Goal: Task Accomplishment & Management: Manage account settings

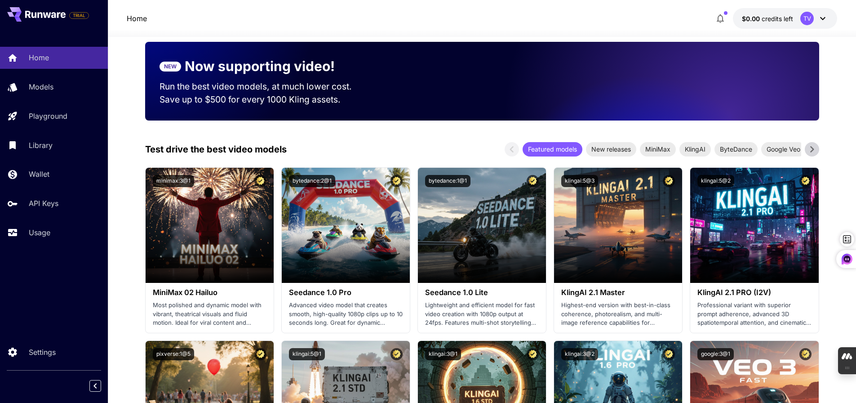
scroll to position [135, 0]
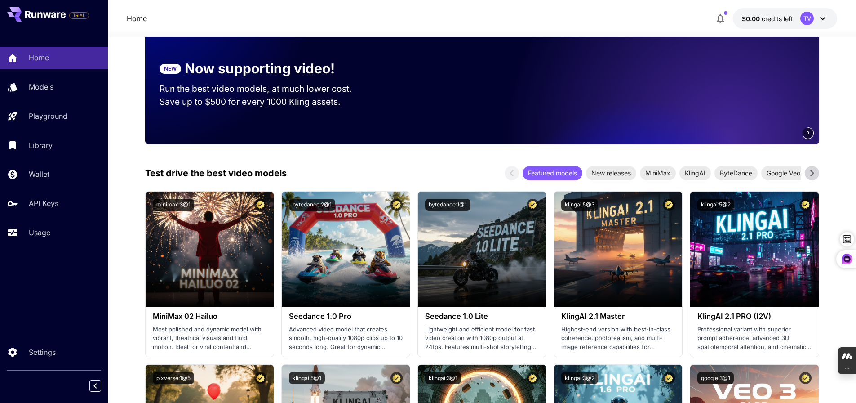
click at [820, 14] on icon at bounding box center [823, 18] width 11 height 11
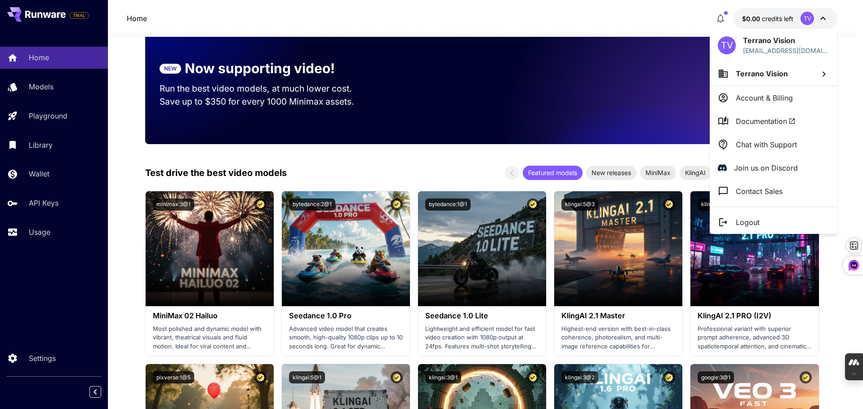
click at [38, 355] on div at bounding box center [431, 204] width 863 height 409
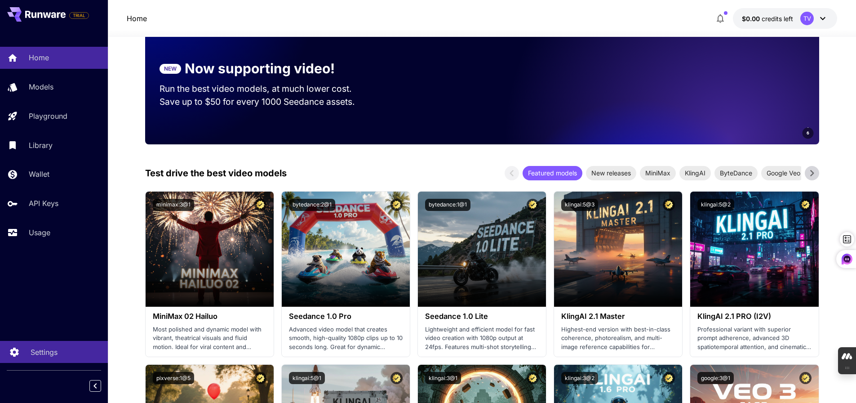
click at [14, 349] on icon at bounding box center [14, 349] width 11 height 11
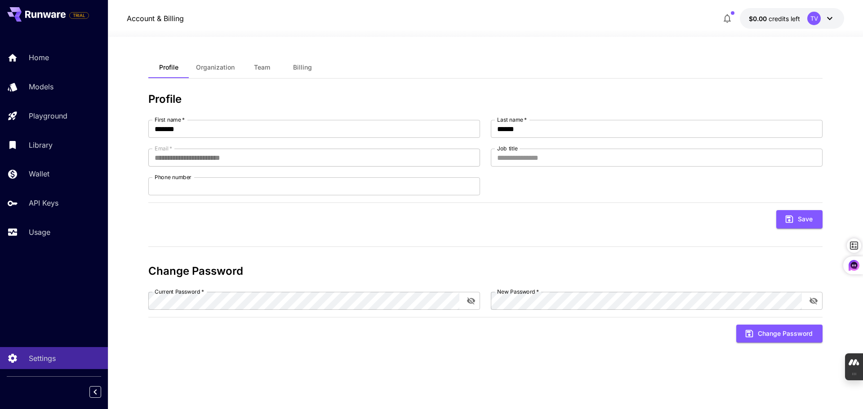
click at [827, 17] on icon at bounding box center [829, 18] width 11 height 11
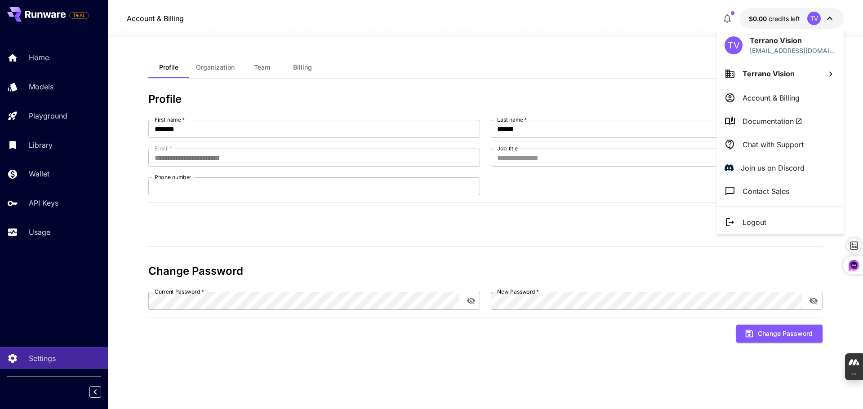
click at [67, 319] on div at bounding box center [431, 204] width 863 height 409
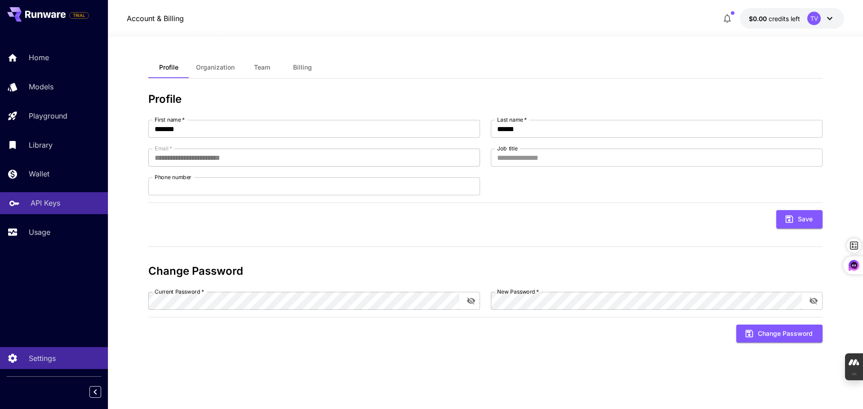
click at [44, 205] on p "API Keys" at bounding box center [46, 203] width 30 height 11
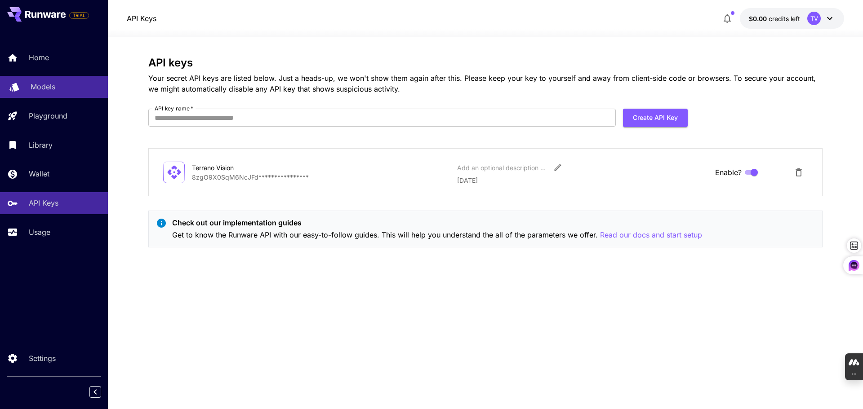
click at [47, 88] on p "Models" at bounding box center [43, 86] width 25 height 11
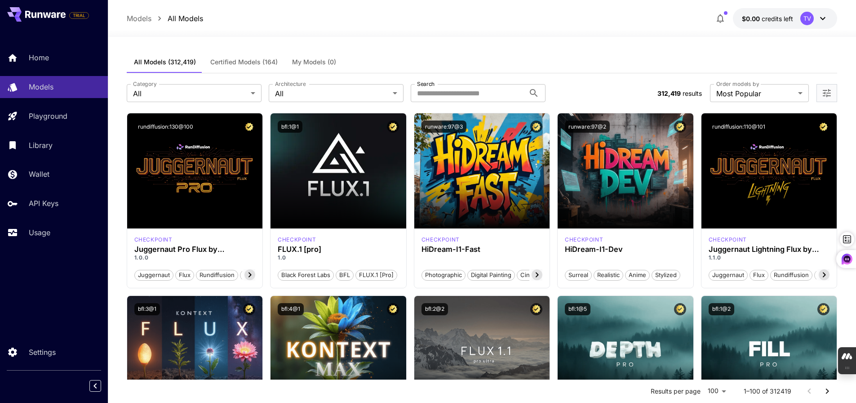
click at [69, 12] on div "TRIAL" at bounding box center [48, 14] width 82 height 14
click at [42, 203] on p "API Keys" at bounding box center [46, 203] width 30 height 11
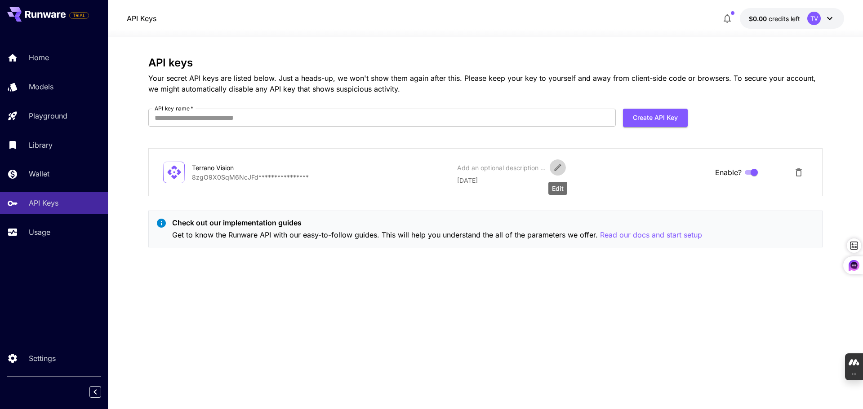
click at [561, 167] on icon "Edit" at bounding box center [557, 167] width 9 height 9
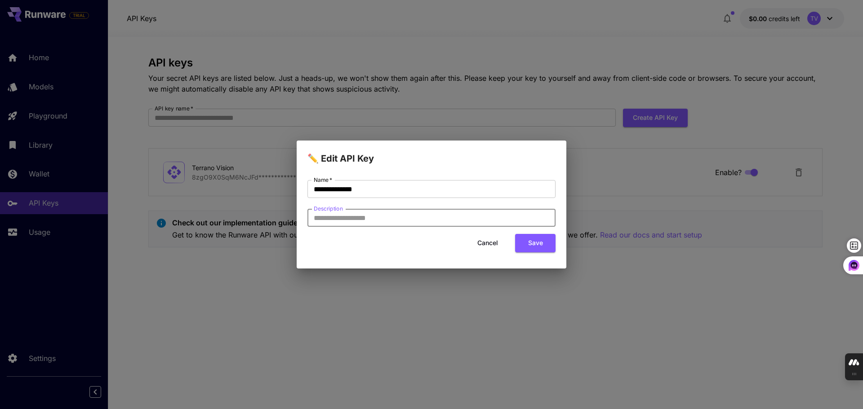
click at [373, 218] on input "Description" at bounding box center [431, 218] width 248 height 18
click at [534, 239] on button "Save" at bounding box center [535, 243] width 40 height 18
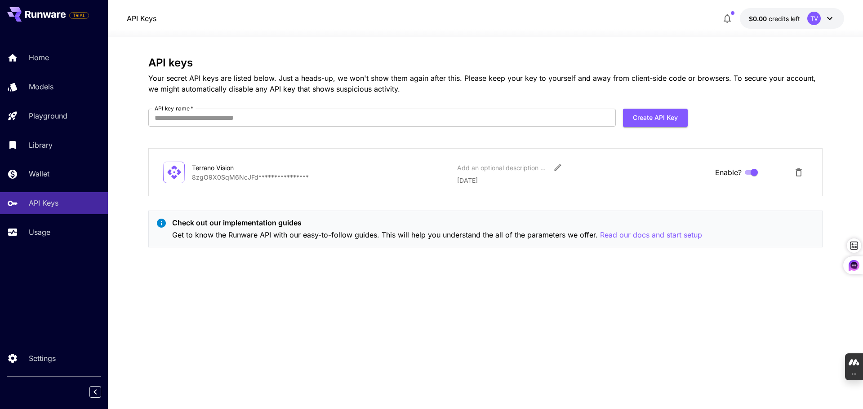
click at [831, 18] on icon at bounding box center [829, 18] width 5 height 3
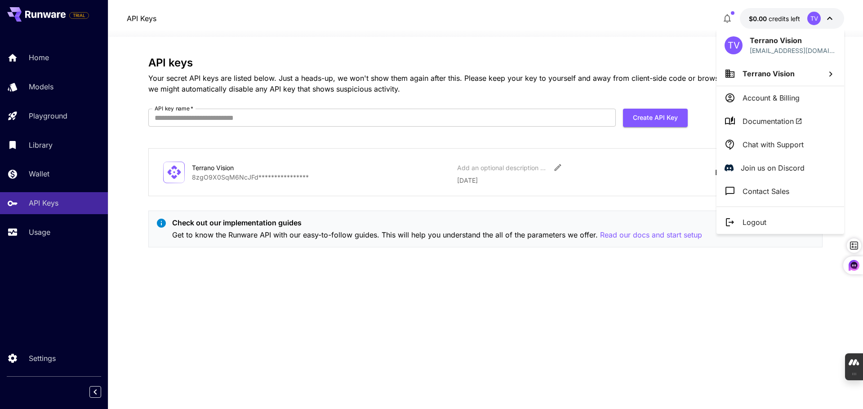
click at [747, 25] on div at bounding box center [431, 204] width 863 height 409
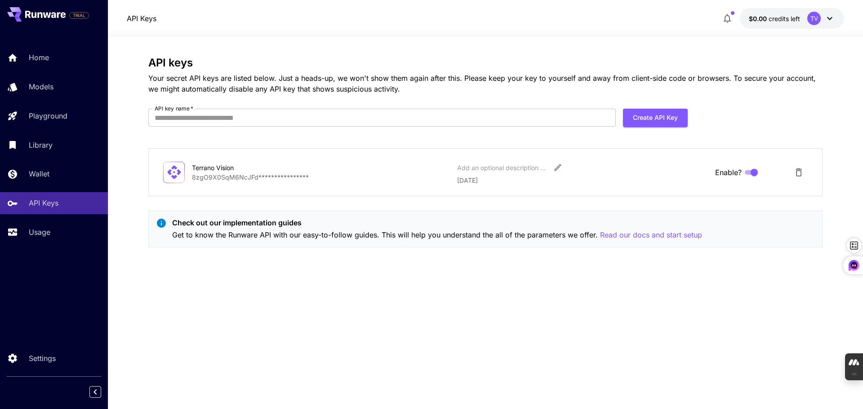
click at [758, 17] on span "$0.00" at bounding box center [759, 19] width 20 height 8
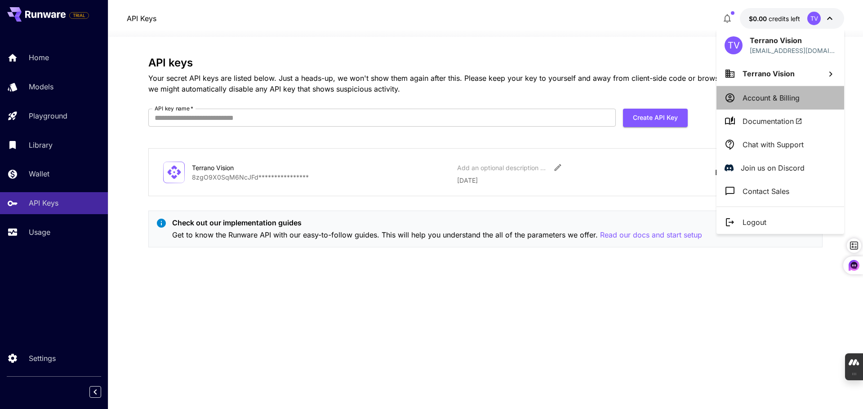
click at [758, 100] on p "Account & Billing" at bounding box center [771, 98] width 57 height 11
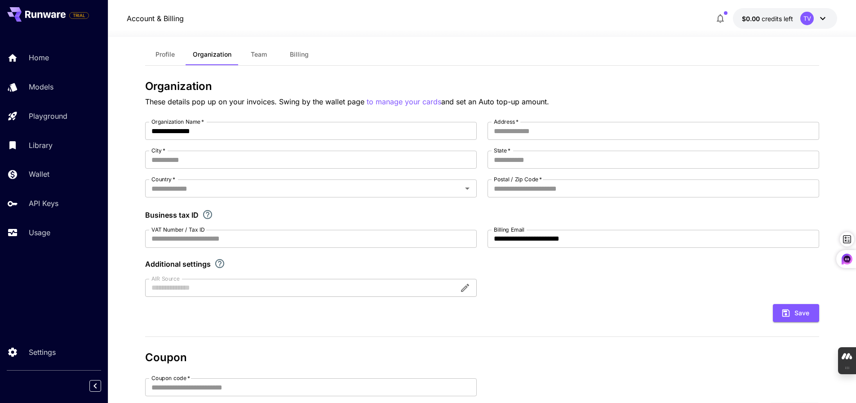
scroll to position [12, 0]
click at [300, 53] on span "Billing" at bounding box center [299, 56] width 19 height 8
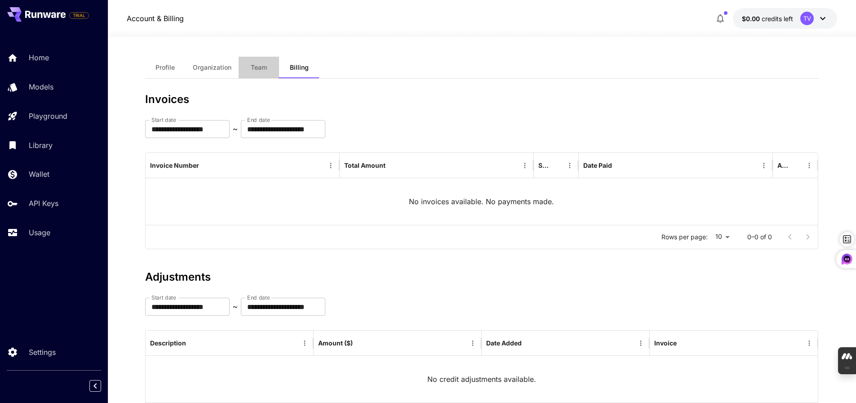
click at [257, 65] on span "Team" at bounding box center [259, 67] width 16 height 8
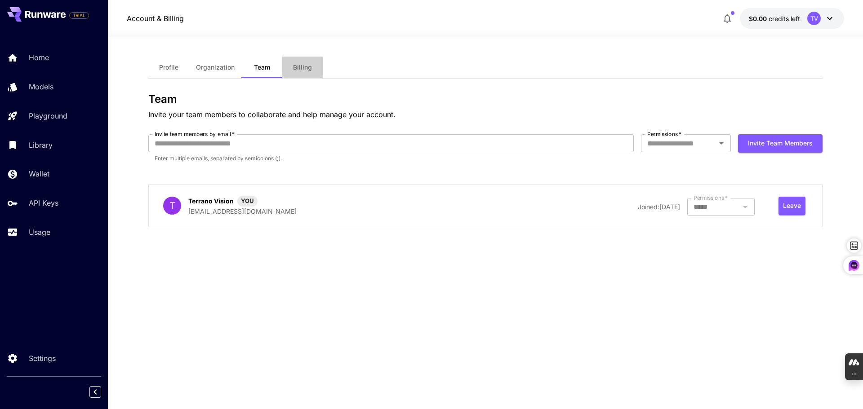
click at [301, 64] on span "Billing" at bounding box center [302, 67] width 19 height 8
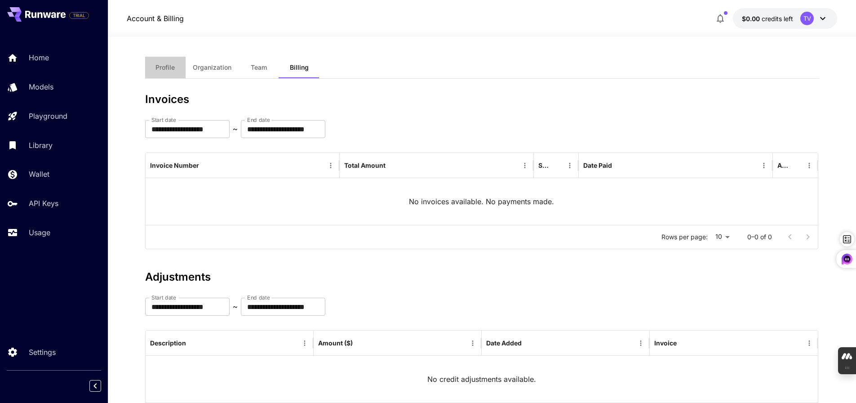
click at [175, 64] on button "Profile" at bounding box center [165, 68] width 40 height 22
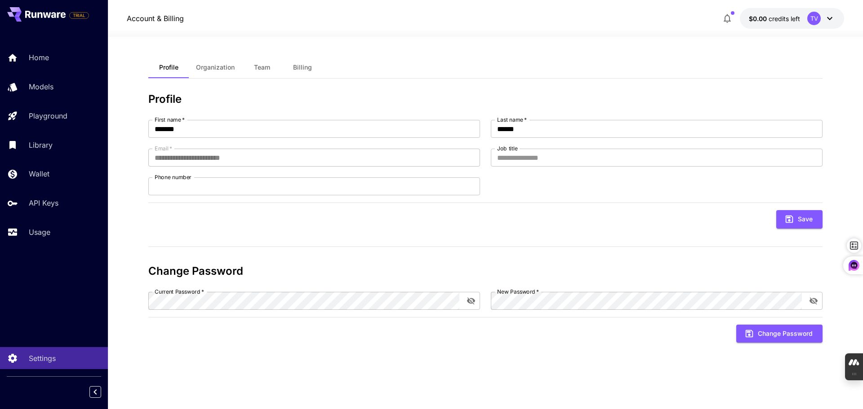
click at [291, 66] on button "Billing" at bounding box center [302, 68] width 40 height 22
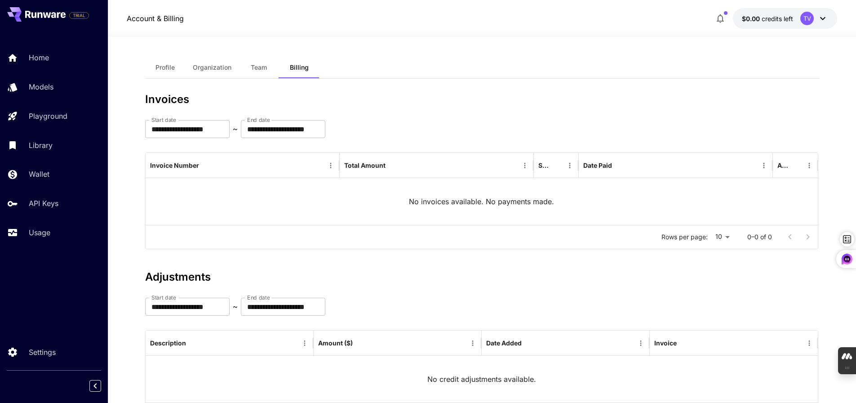
click at [823, 16] on icon at bounding box center [823, 18] width 11 height 11
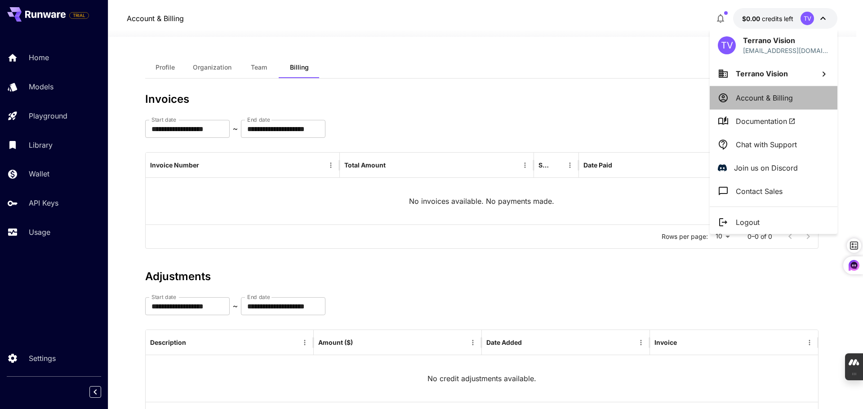
click at [783, 95] on p "Account & Billing" at bounding box center [764, 98] width 57 height 11
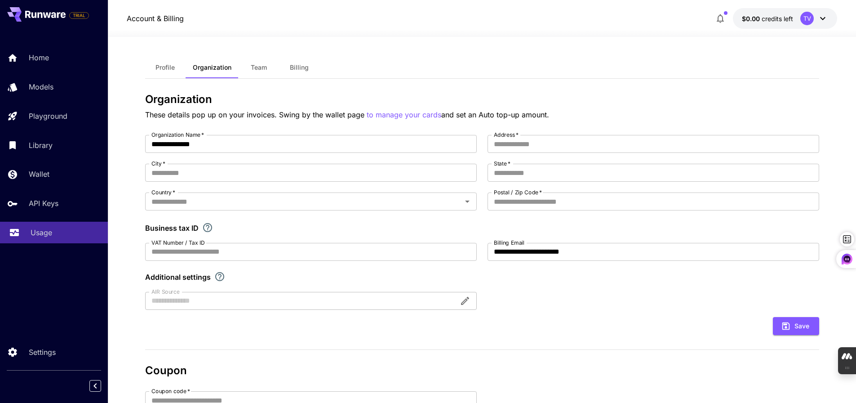
click at [36, 233] on p "Usage" at bounding box center [42, 232] width 22 height 11
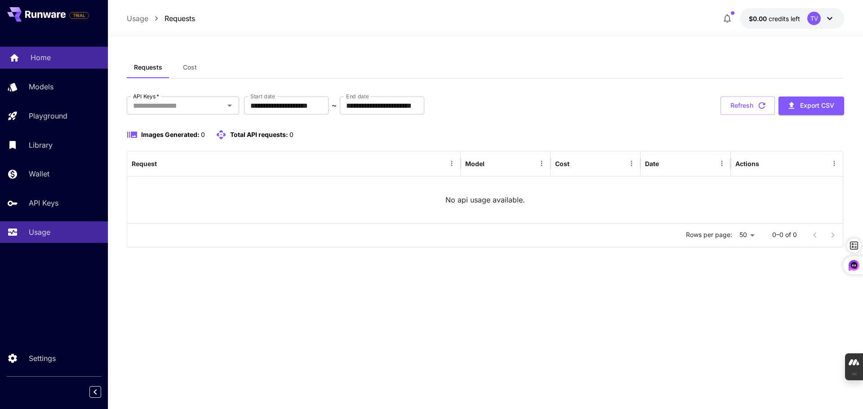
click at [39, 59] on p "Home" at bounding box center [41, 57] width 20 height 11
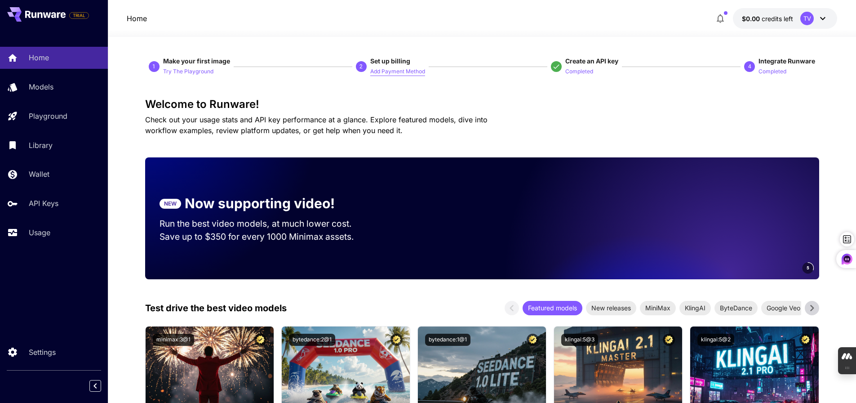
click at [382, 70] on p "Add Payment Method" at bounding box center [397, 71] width 55 height 9
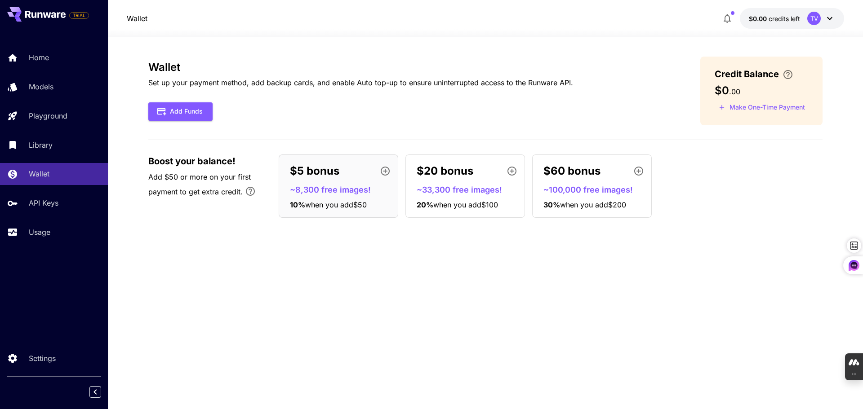
click at [316, 191] on p "~8,300 free images!" at bounding box center [342, 190] width 104 height 12
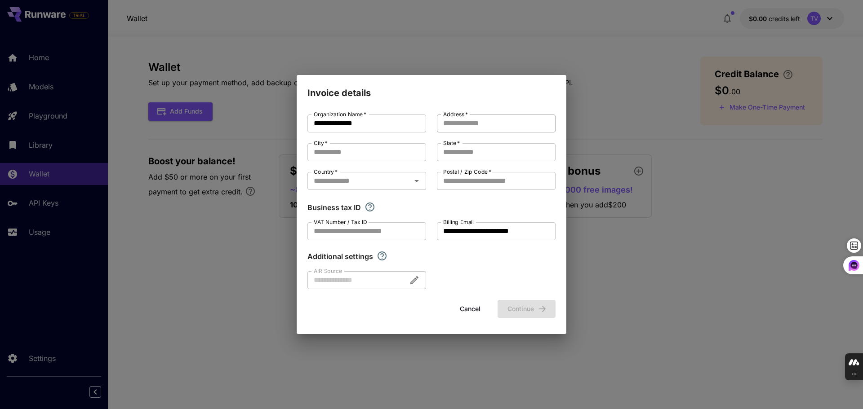
click at [481, 125] on input "Address   *" at bounding box center [496, 124] width 119 height 18
click at [482, 125] on input "Address   *" at bounding box center [496, 124] width 119 height 18
click at [449, 182] on input "Postal / Zip Code   *" at bounding box center [496, 181] width 119 height 18
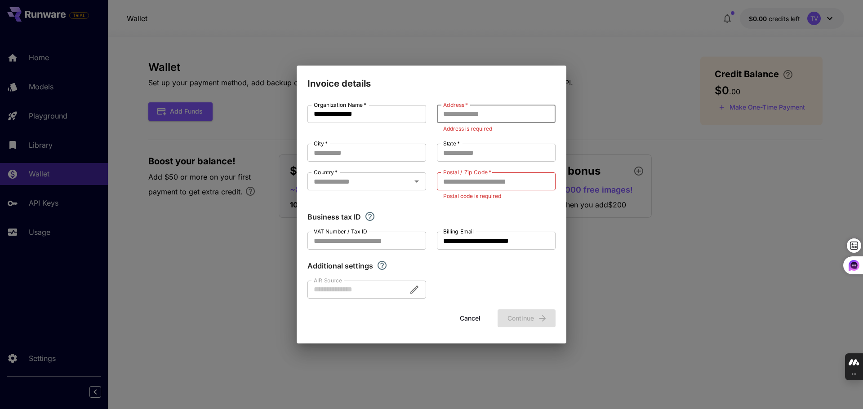
click at [465, 120] on input "Address   *" at bounding box center [496, 114] width 119 height 18
click at [575, 46] on div "**********" at bounding box center [431, 204] width 863 height 409
click at [471, 316] on button "Cancel" at bounding box center [470, 319] width 40 height 18
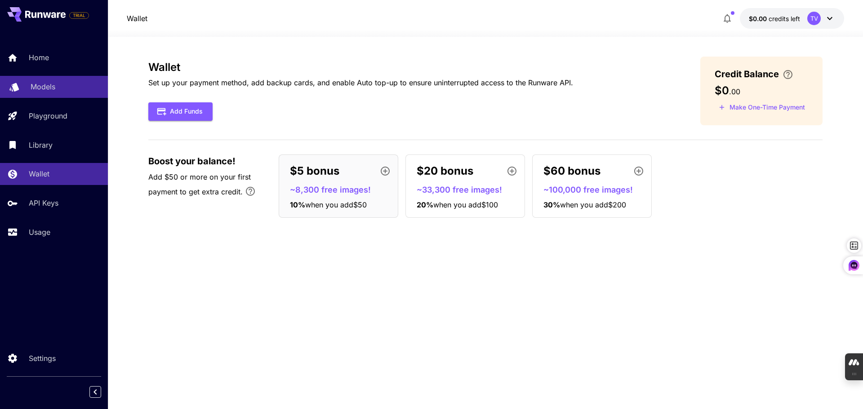
click at [49, 85] on p "Models" at bounding box center [43, 86] width 25 height 11
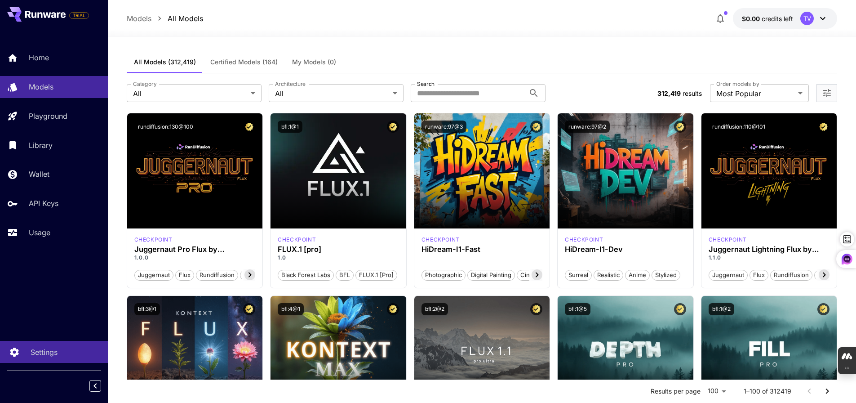
click at [36, 351] on p "Settings" at bounding box center [44, 352] width 27 height 11
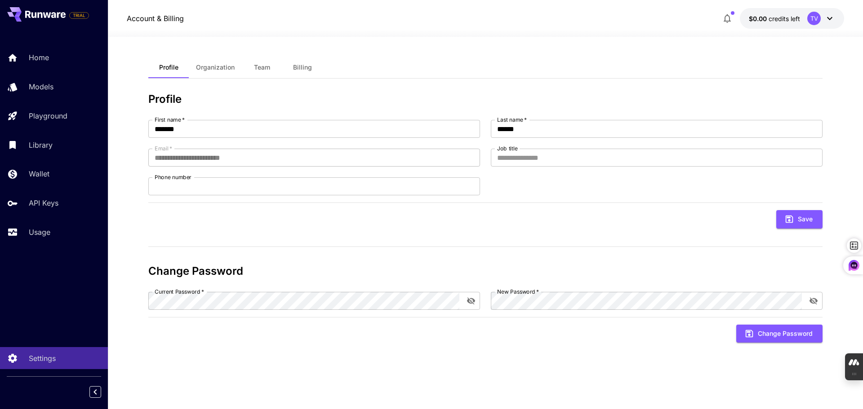
click at [216, 67] on span "Organization" at bounding box center [215, 67] width 39 height 8
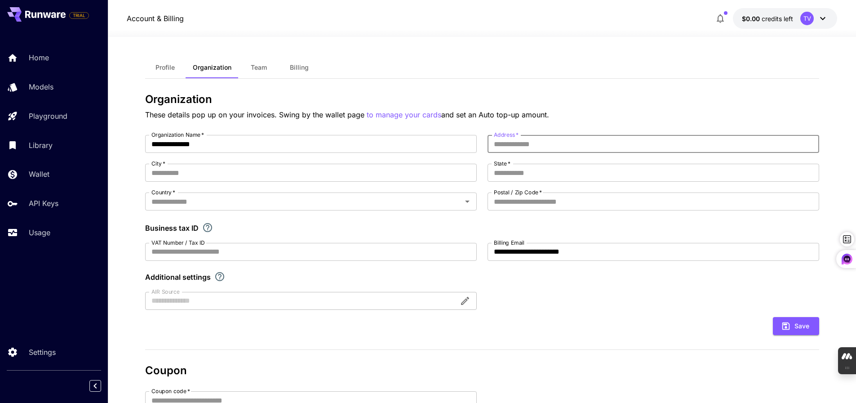
click at [532, 140] on input "Address   *" at bounding box center [654, 144] width 332 height 18
drag, startPoint x: 599, startPoint y: 144, endPoint x: 626, endPoint y: 147, distance: 26.6
click at [626, 147] on input "**********" at bounding box center [654, 144] width 332 height 18
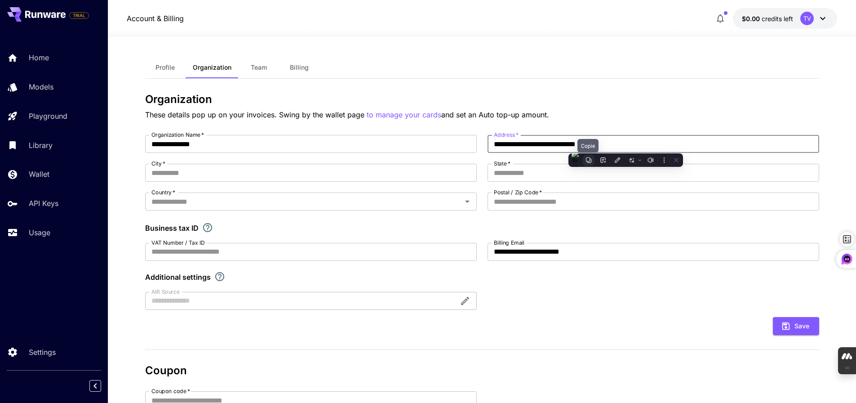
type input "**********"
click at [590, 159] on icon at bounding box center [588, 159] width 5 height 5
click at [540, 173] on input "State   *" at bounding box center [654, 173] width 332 height 18
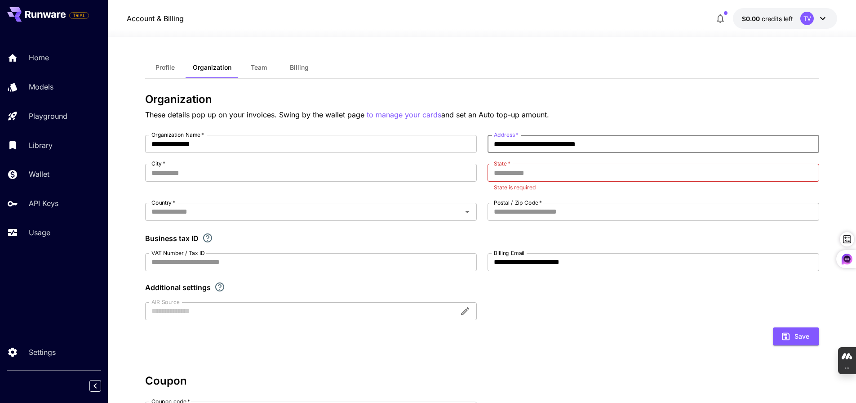
drag, startPoint x: 567, startPoint y: 145, endPoint x: 630, endPoint y: 145, distance: 62.9
click at [630, 145] on input "**********" at bounding box center [654, 144] width 332 height 18
click at [541, 174] on input "State   *" at bounding box center [654, 173] width 332 height 18
paste input "**********"
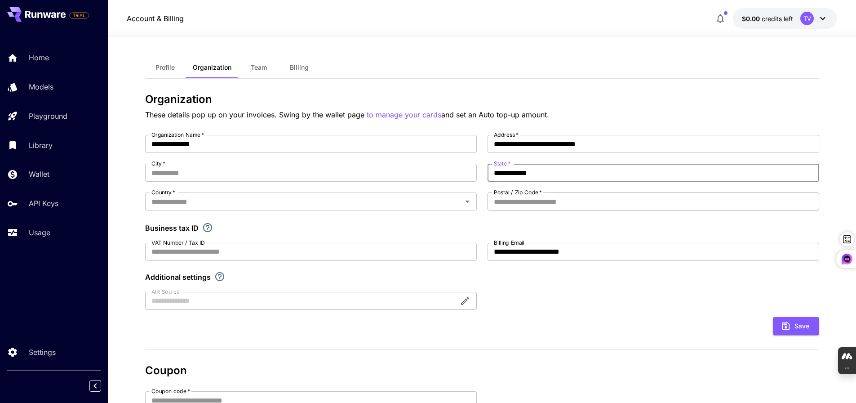
type input "**********"
click at [522, 201] on input "Postal / Zip Code   *" at bounding box center [654, 201] width 332 height 18
type input "***"
click at [197, 175] on input "City   *" at bounding box center [311, 173] width 332 height 18
paste input "**********"
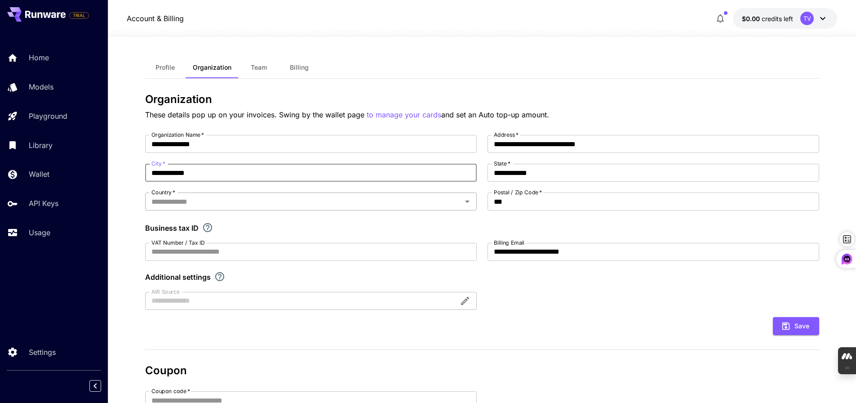
type input "**********"
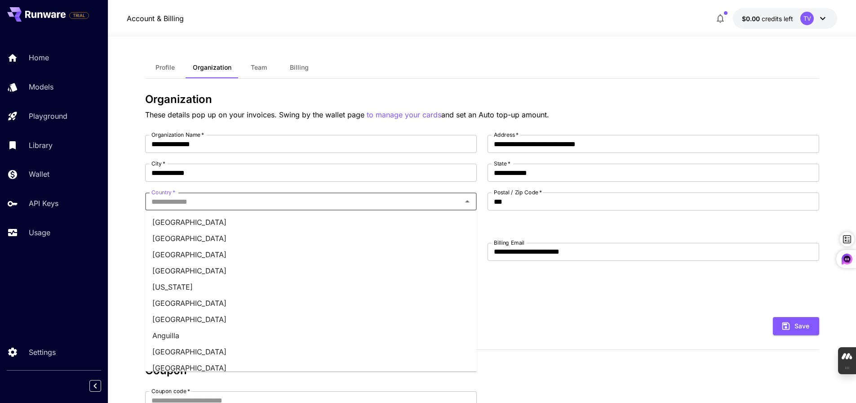
click at [212, 196] on input "Country   *" at bounding box center [303, 201] width 311 height 13
type input "*****"
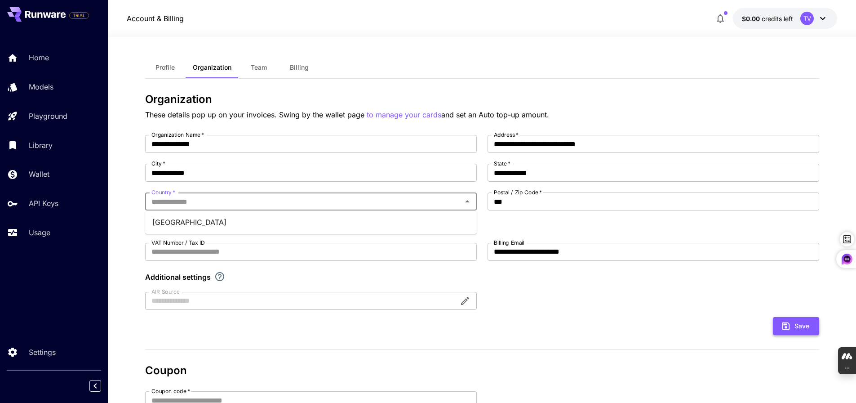
click at [798, 323] on button "Save" at bounding box center [796, 326] width 46 height 18
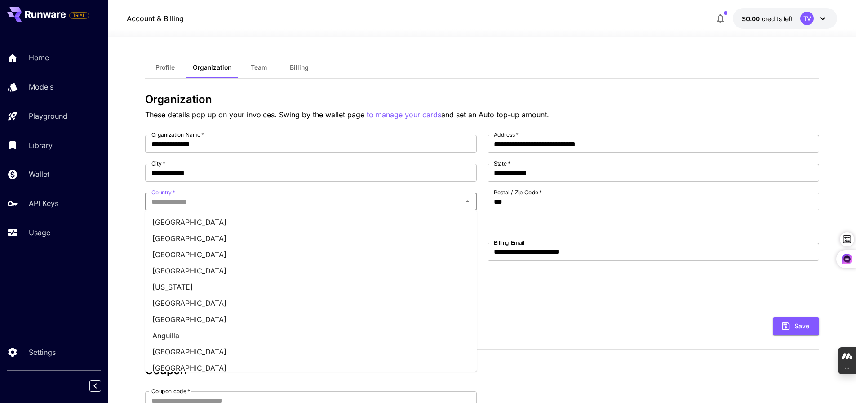
click at [189, 204] on input "Country   *" at bounding box center [303, 201] width 311 height 13
type input "*****"
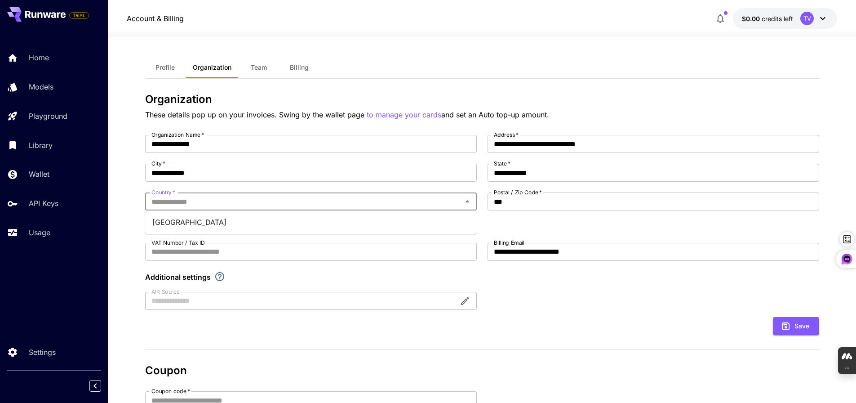
click at [697, 318] on div "Save" at bounding box center [482, 326] width 674 height 18
drag, startPoint x: 811, startPoint y: 328, endPoint x: 806, endPoint y: 327, distance: 4.7
click at [810, 328] on button "Save" at bounding box center [796, 326] width 46 height 18
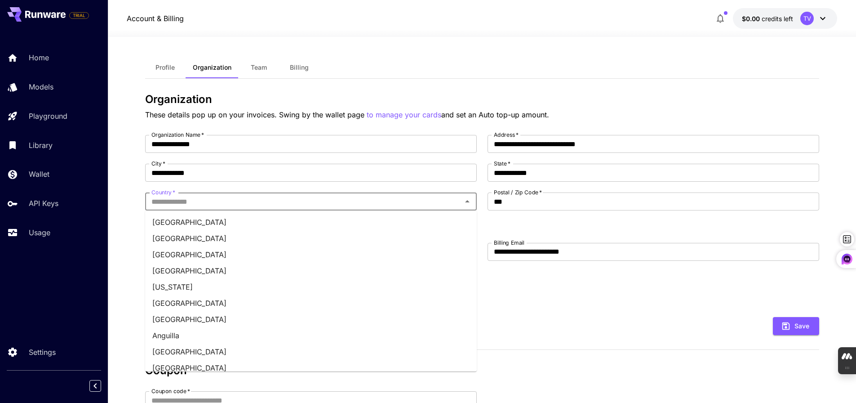
click at [245, 201] on input "Country   *" at bounding box center [303, 201] width 311 height 13
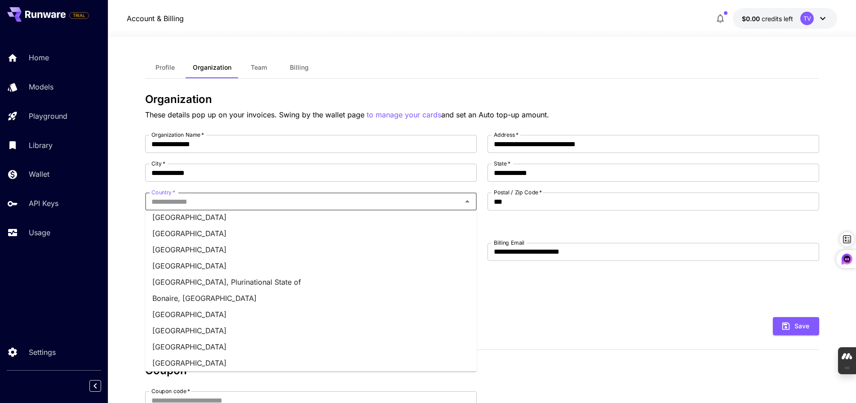
scroll to position [360, 0]
click at [165, 236] on li "[GEOGRAPHIC_DATA]" at bounding box center [311, 235] width 332 height 16
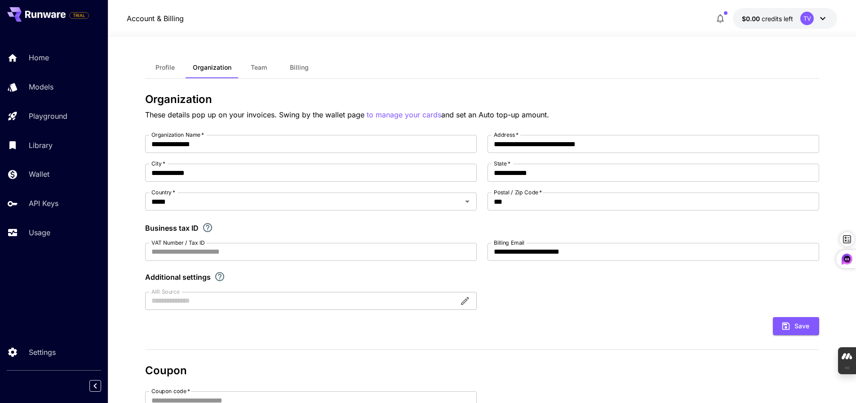
click at [127, 234] on section "**********" at bounding box center [482, 293] width 748 height 512
click at [794, 324] on button "Save" at bounding box center [796, 326] width 46 height 18
click at [44, 234] on p "Usage" at bounding box center [42, 232] width 22 height 11
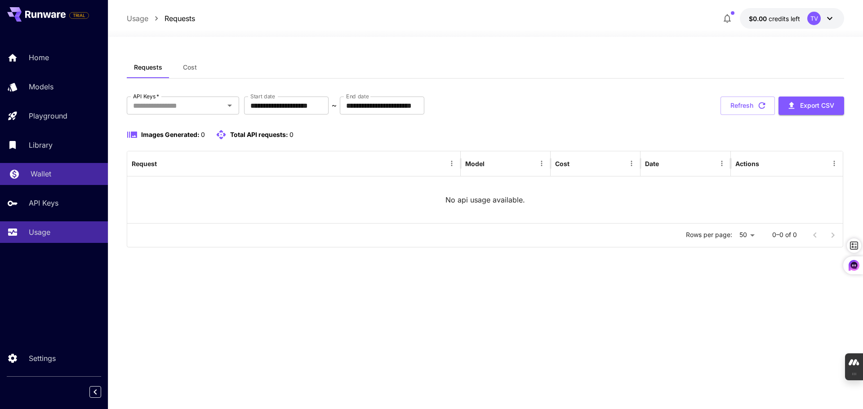
click at [50, 175] on p "Wallet" at bounding box center [41, 174] width 21 height 11
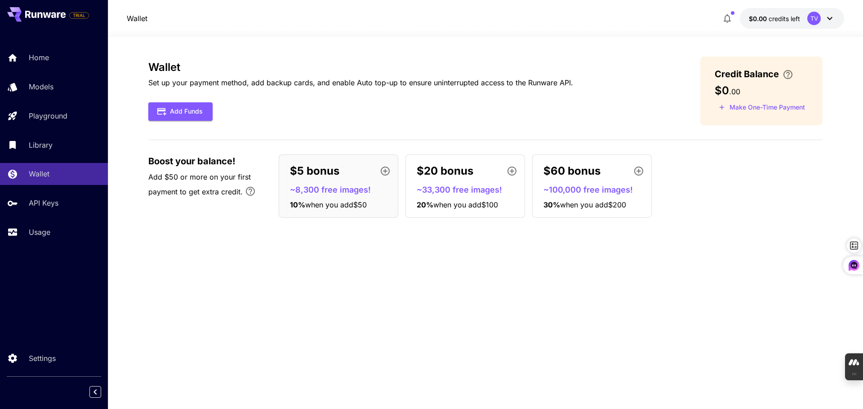
click at [298, 193] on p "~8,300 free images!" at bounding box center [342, 190] width 104 height 12
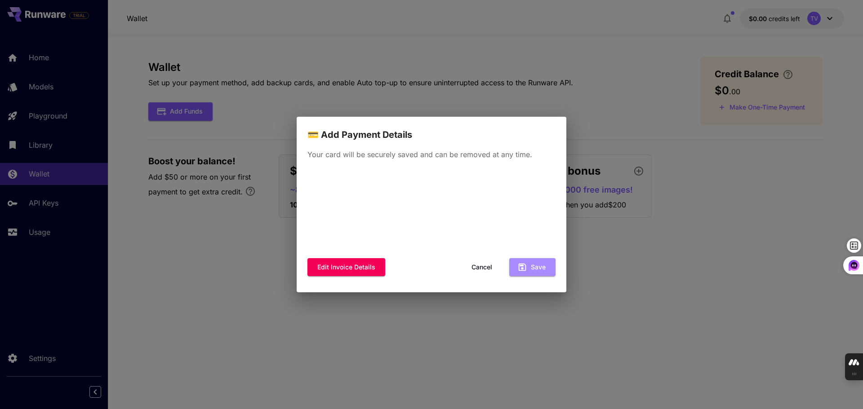
click at [540, 270] on button "Save" at bounding box center [532, 267] width 46 height 18
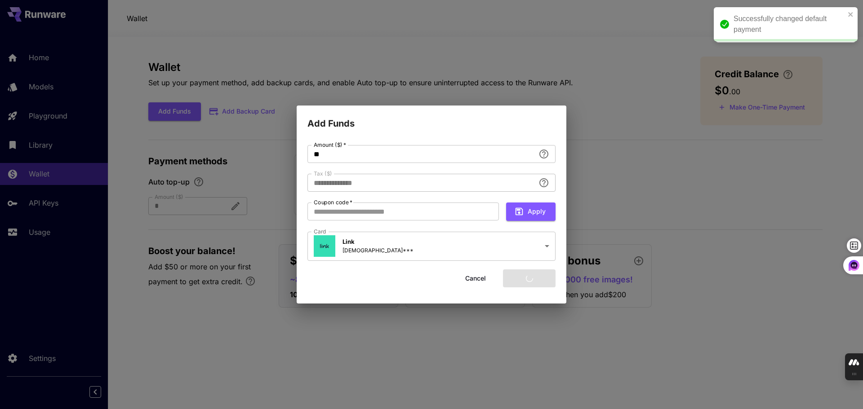
type input "****"
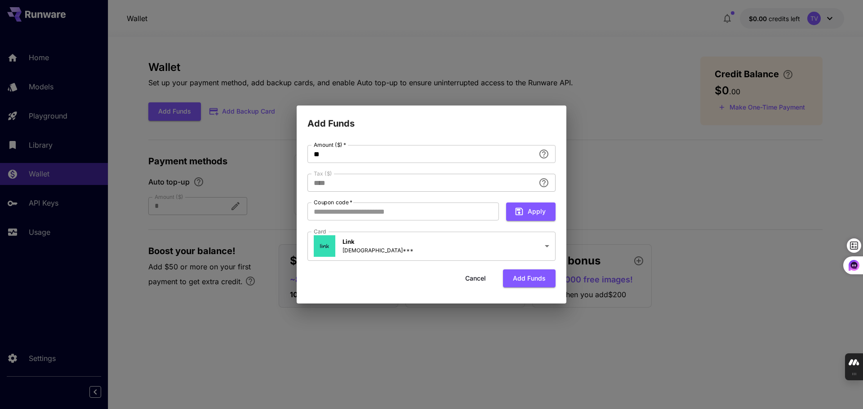
click at [525, 280] on button "Add funds" at bounding box center [529, 279] width 53 height 18
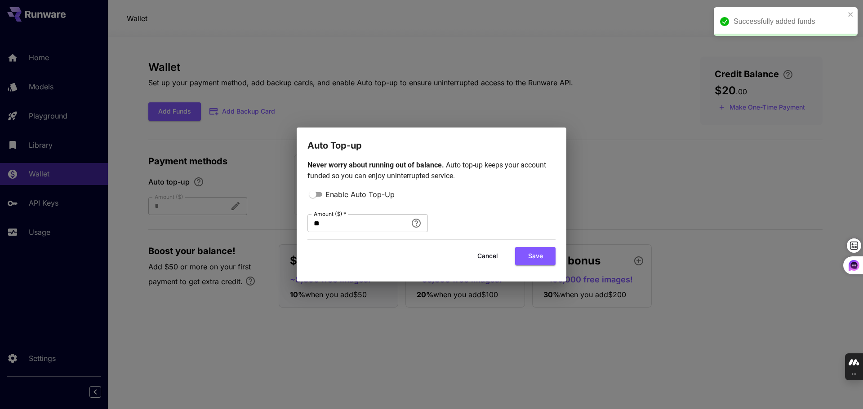
click at [536, 256] on button "Save" at bounding box center [535, 256] width 40 height 18
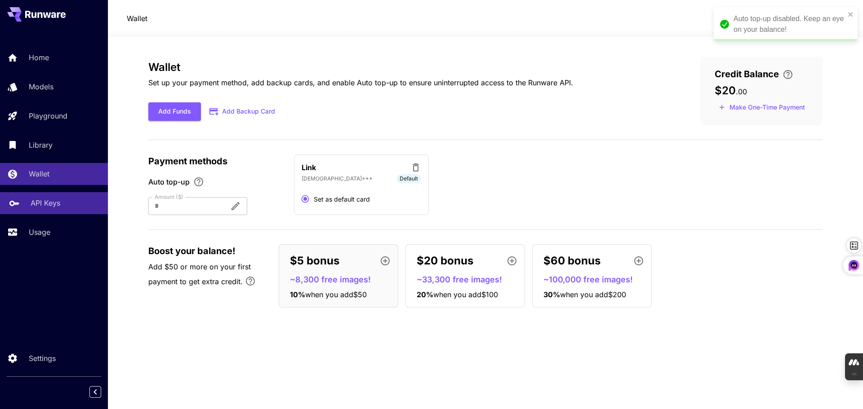
click at [54, 204] on p "API Keys" at bounding box center [46, 203] width 30 height 11
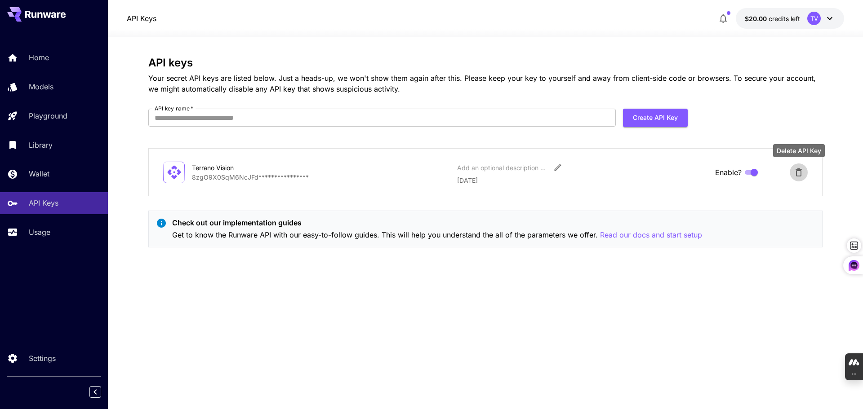
click at [799, 170] on icon "Delete API Key" at bounding box center [799, 173] width 6 height 8
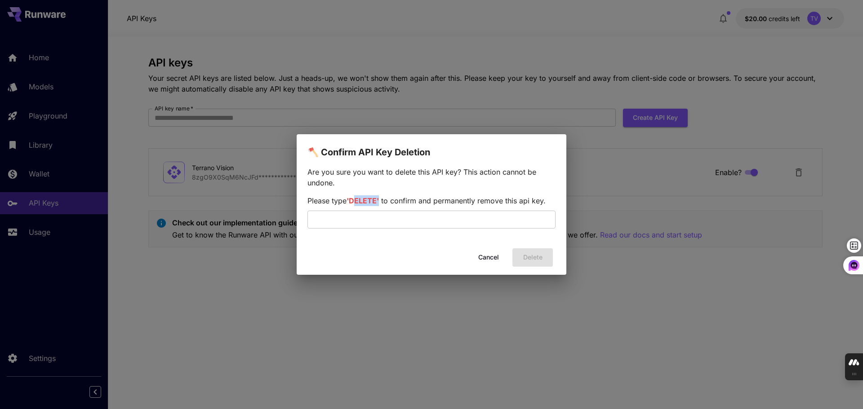
drag, startPoint x: 351, startPoint y: 198, endPoint x: 378, endPoint y: 201, distance: 27.2
click at [378, 201] on span "'DELETE'" at bounding box center [363, 200] width 32 height 9
type input "******"
click at [528, 260] on button "Delete" at bounding box center [532, 258] width 40 height 18
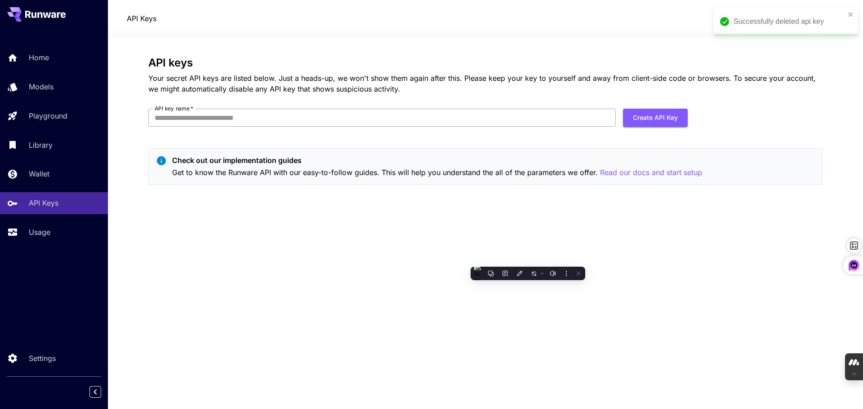
click at [248, 115] on input "API key name   *" at bounding box center [381, 118] width 467 height 18
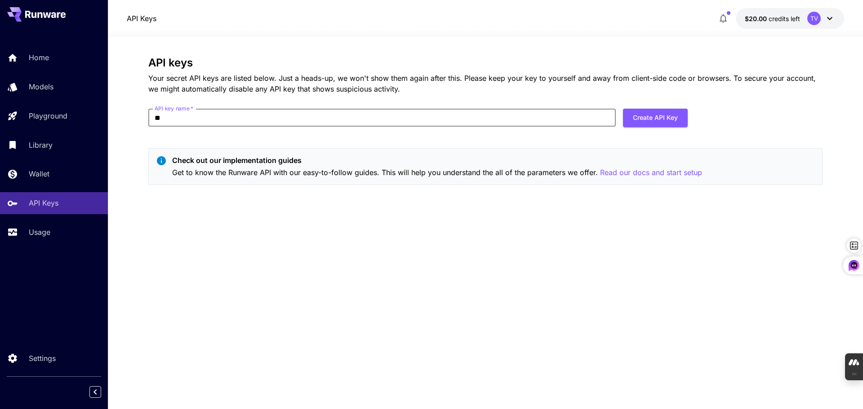
type input "*"
type input "**********"
click at [669, 114] on button "Create API Key" at bounding box center [655, 118] width 65 height 18
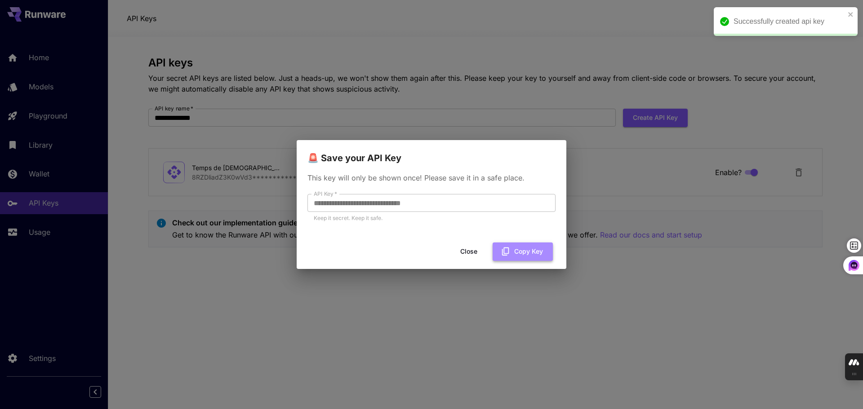
click at [531, 248] on button "Copy Key" at bounding box center [523, 252] width 60 height 18
click at [466, 250] on button "Close" at bounding box center [469, 252] width 40 height 18
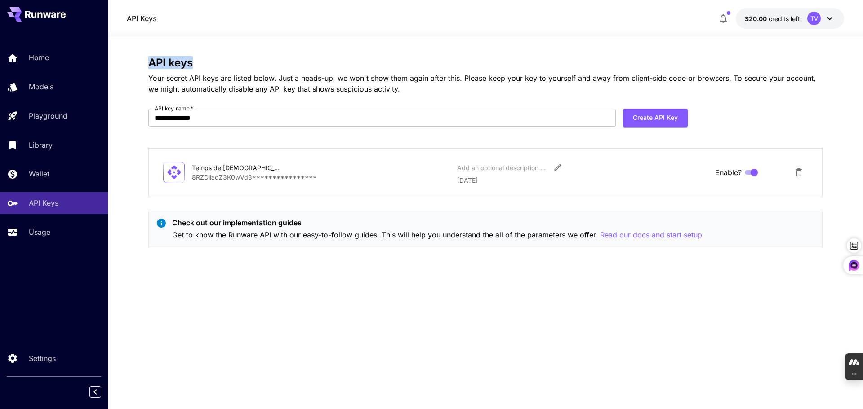
drag, startPoint x: 148, startPoint y: 59, endPoint x: 195, endPoint y: 60, distance: 46.3
click at [195, 60] on h3 "API keys" at bounding box center [485, 63] width 674 height 13
click at [157, 73] on icon at bounding box center [158, 74] width 6 height 6
click at [49, 13] on icon at bounding box center [45, 14] width 40 height 7
drag, startPoint x: 77, startPoint y: 13, endPoint x: 22, endPoint y: 13, distance: 55.3
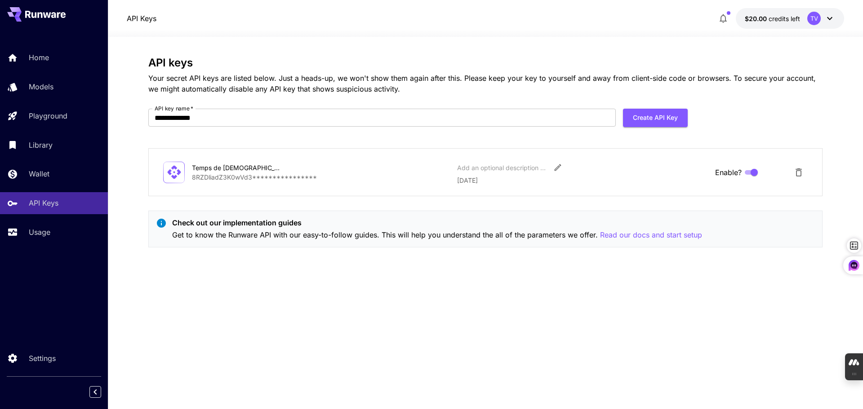
click at [22, 13] on div at bounding box center [54, 14] width 108 height 29
drag, startPoint x: 21, startPoint y: 13, endPoint x: 51, endPoint y: 14, distance: 30.1
click at [51, 14] on button at bounding box center [36, 14] width 58 height 14
click at [45, 60] on p "Home" at bounding box center [41, 57] width 20 height 11
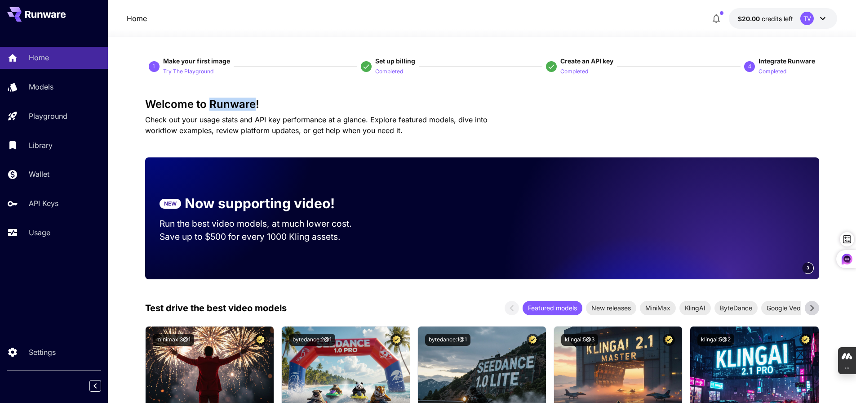
drag, startPoint x: 210, startPoint y: 104, endPoint x: 255, endPoint y: 105, distance: 45.0
click at [255, 105] on h3 "Welcome to Runware!" at bounding box center [482, 104] width 674 height 13
copy h3 "Runware"
click at [219, 119] on icon at bounding box center [218, 119] width 6 height 6
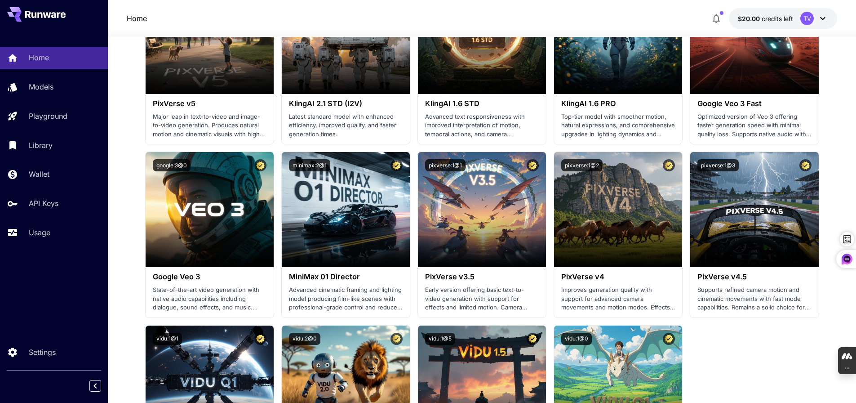
scroll to position [584, 0]
